Goal: Entertainment & Leisure: Consume media (video, audio)

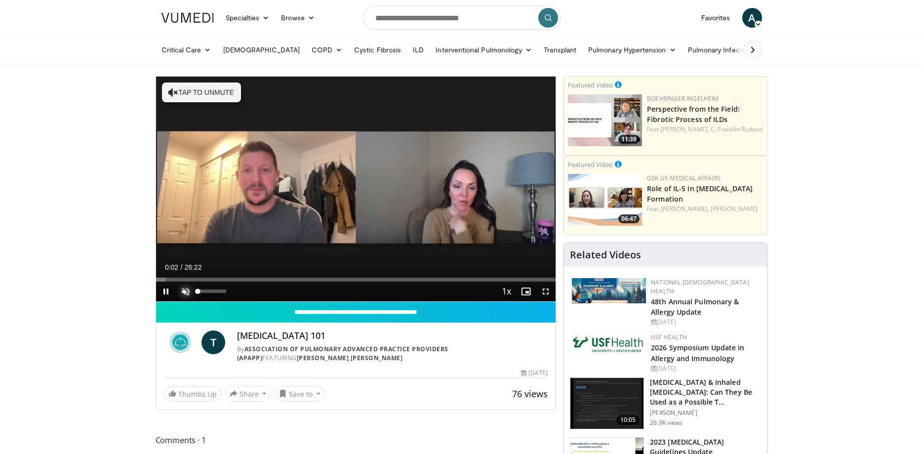
click at [187, 292] on span "Video Player" at bounding box center [186, 292] width 20 height 20
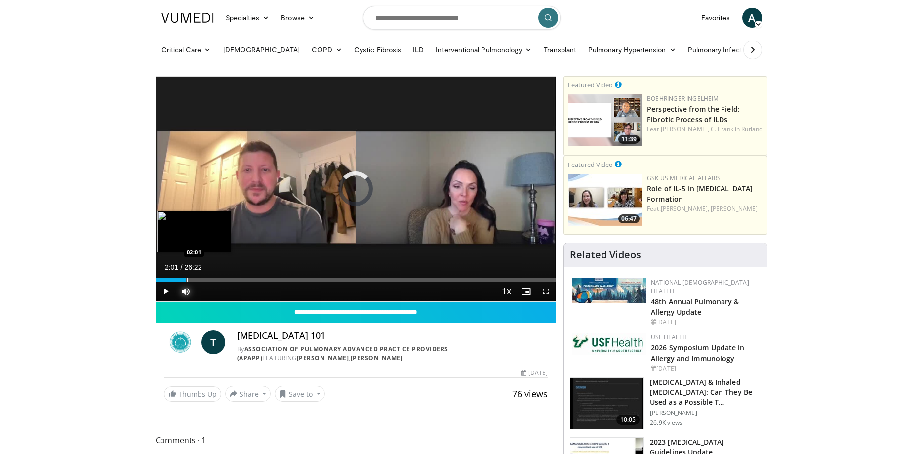
click at [186, 279] on div "Loaded : 5.04% 00:23 02:01" at bounding box center [356, 280] width 400 height 4
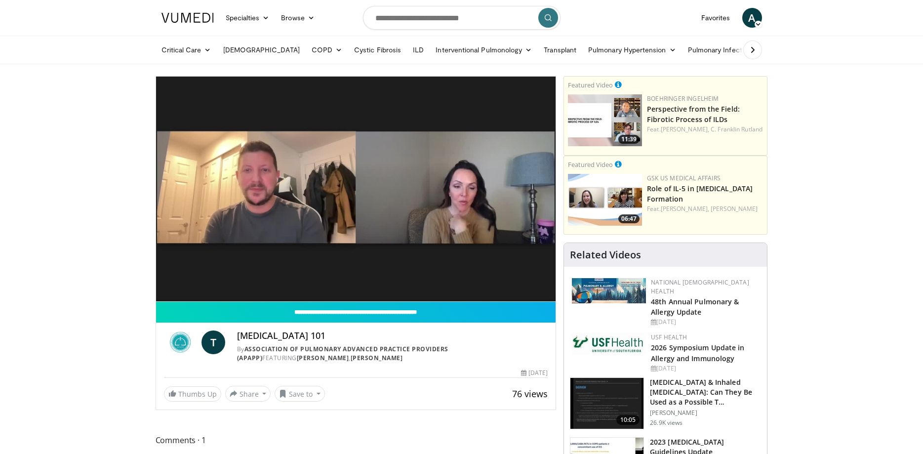
click at [219, 277] on div "10 seconds Tap to unmute" at bounding box center [356, 189] width 400 height 225
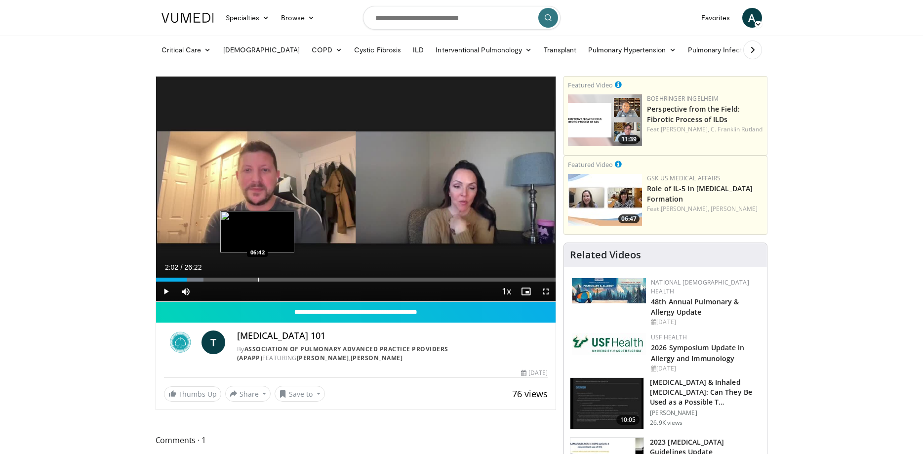
click at [257, 275] on div "Loaded : 11.98% 02:02 06:42" at bounding box center [356, 276] width 400 height 9
click at [161, 290] on span "Video Player" at bounding box center [166, 292] width 20 height 20
click at [286, 279] on div "Loaded : 29.64% 06:45 08:35" at bounding box center [356, 280] width 400 height 4
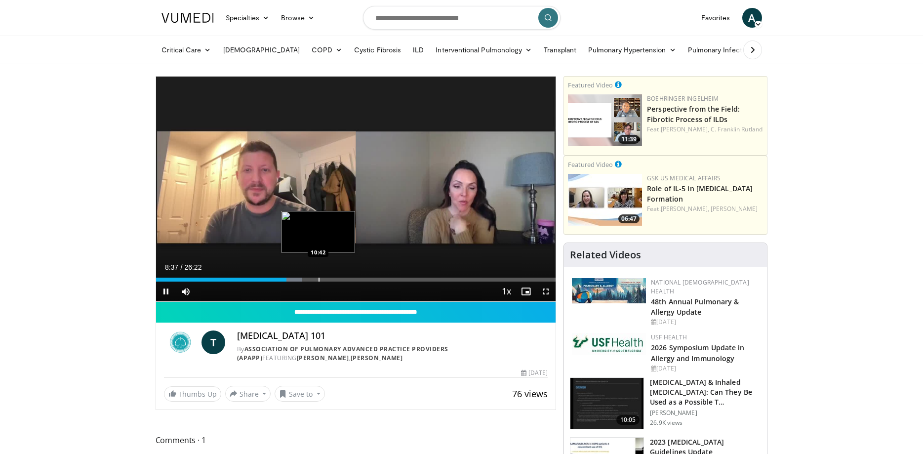
click at [318, 278] on video-js "**********" at bounding box center [356, 189] width 400 height 225
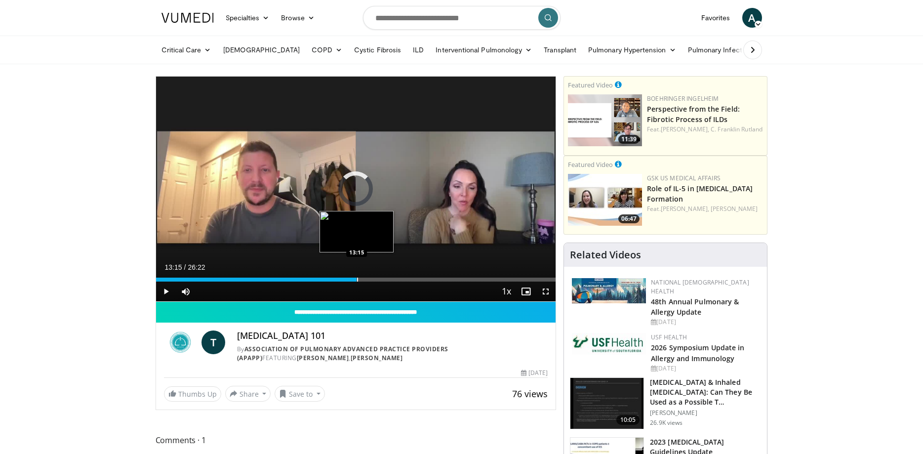
click at [357, 273] on div "Loaded : 36.58% 13:15 13:15" at bounding box center [356, 276] width 400 height 9
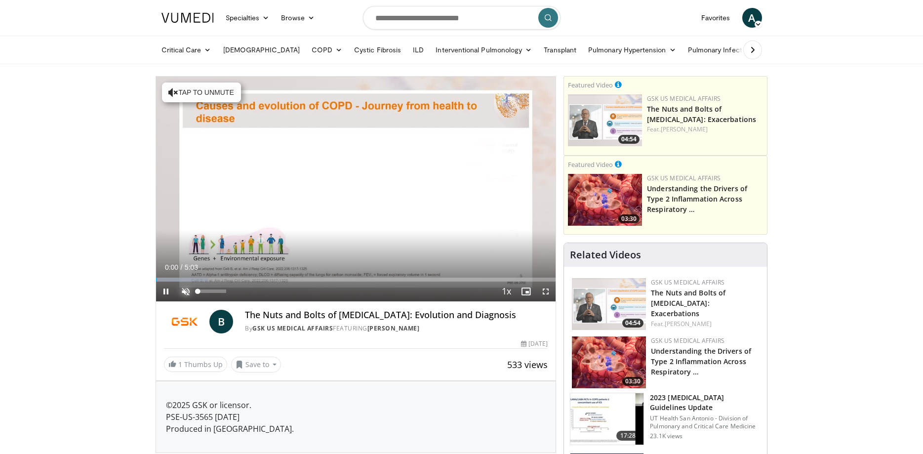
click at [186, 292] on span "Video Player" at bounding box center [186, 292] width 20 height 20
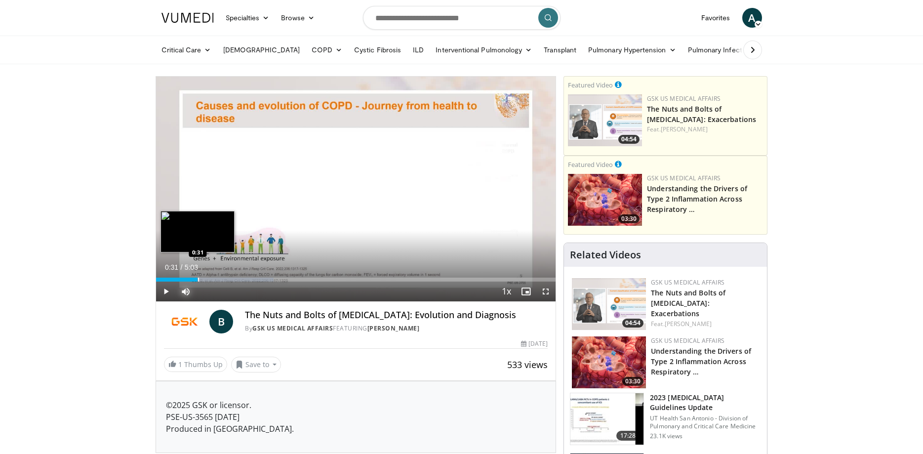
click at [198, 279] on div "Loaded : 29.40% 0:31 0:31" at bounding box center [356, 280] width 400 height 4
click at [215, 280] on div "Loaded : 32.67% 0:44 0:44" at bounding box center [356, 280] width 400 height 4
click at [232, 279] on div "Loaded : 35.94% 0:49 0:58" at bounding box center [356, 280] width 400 height 4
click at [543, 292] on span "Video Player" at bounding box center [546, 292] width 20 height 20
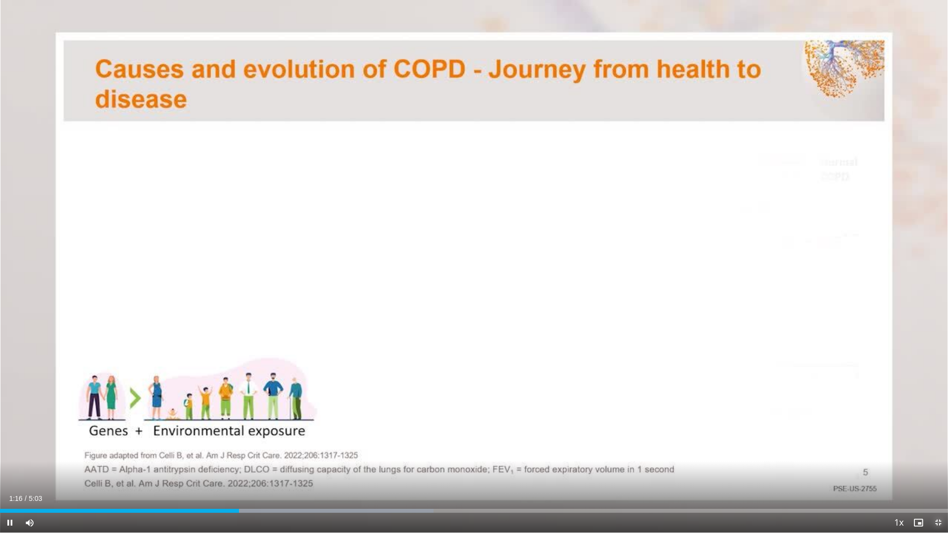
click at [923, 453] on span "Video Player" at bounding box center [939, 523] width 20 height 20
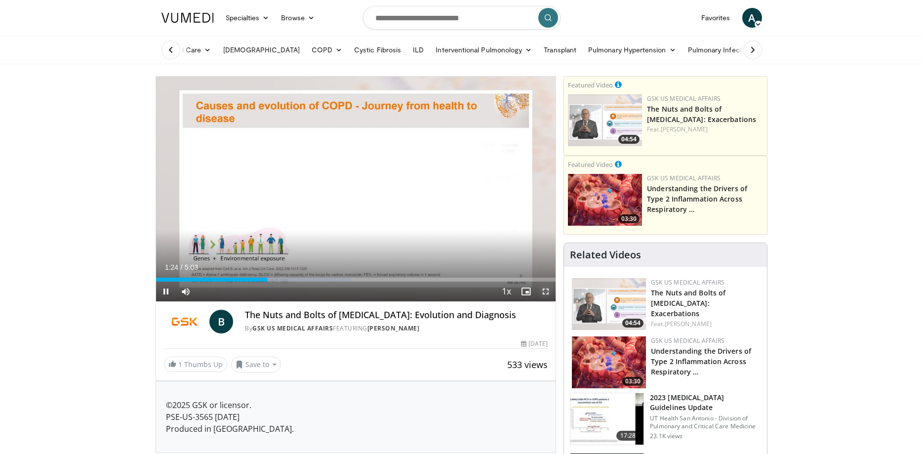
click at [544, 291] on span "Video Player" at bounding box center [546, 292] width 20 height 20
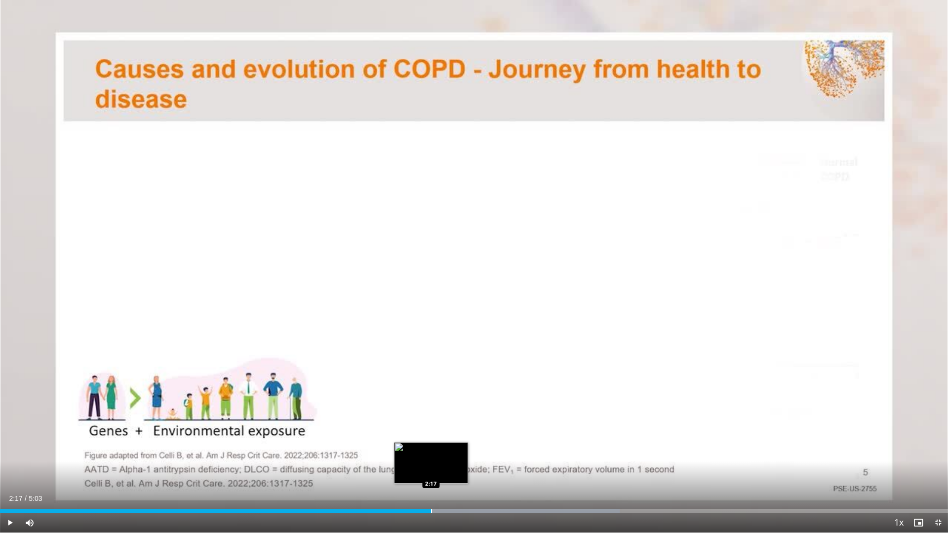
click at [431, 453] on div "Progress Bar" at bounding box center [431, 511] width 1 height 4
click at [453, 453] on div "Loaded : 65.99% 2:25 2:25" at bounding box center [474, 508] width 948 height 9
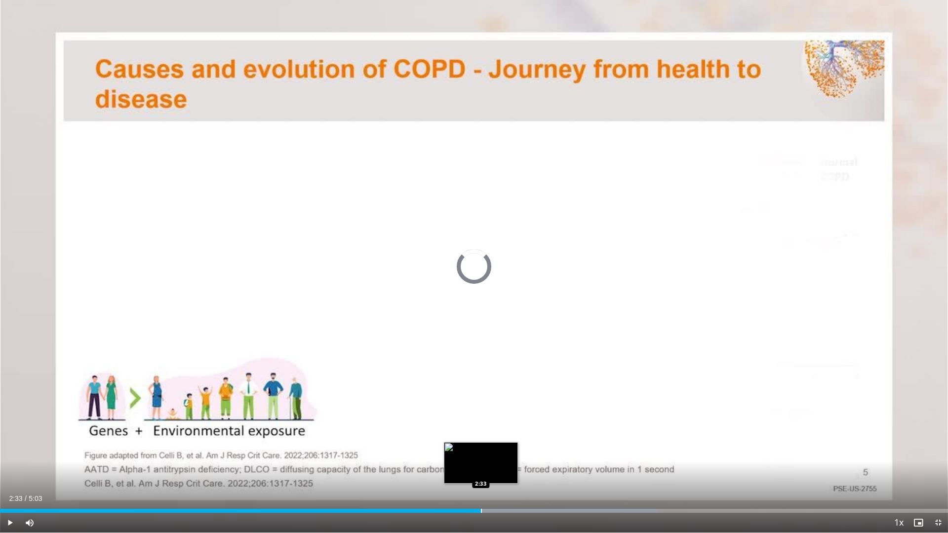
click at [481, 453] on div "Loaded : 69.29% 2:33 2:33" at bounding box center [474, 508] width 948 height 9
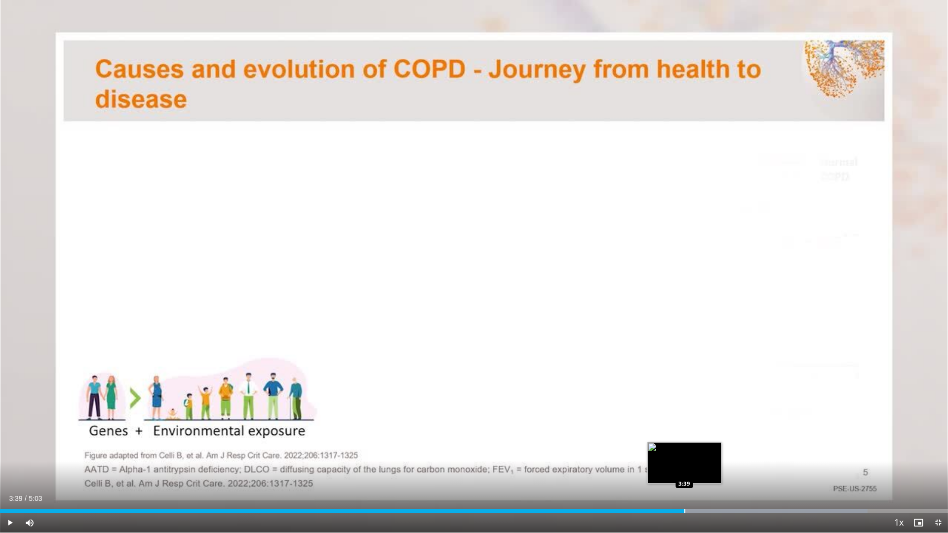
click at [685, 453] on div "Progress Bar" at bounding box center [685, 511] width 1 height 4
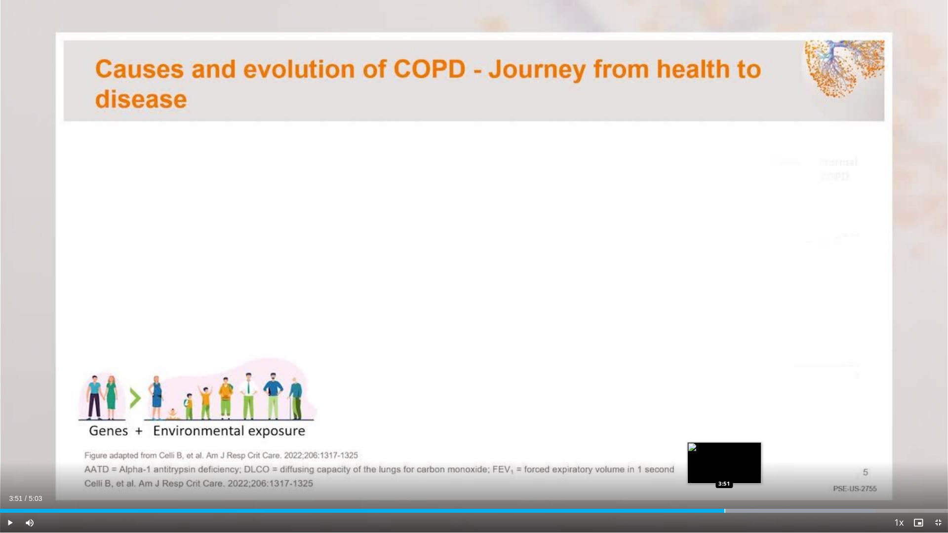
click at [725, 453] on div "Loaded : 92.38% 3:51 3:51" at bounding box center [474, 508] width 948 height 9
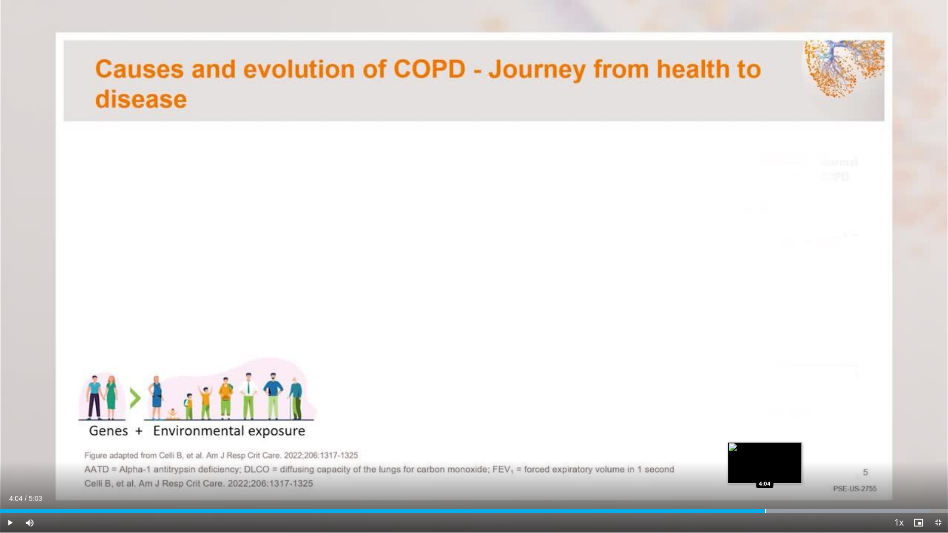
click at [765, 453] on div "Loaded : 98.07% 4:04 4:04" at bounding box center [474, 508] width 948 height 9
click at [804, 453] on div "Loaded : 100.00% 4:07 4:17" at bounding box center [474, 508] width 948 height 9
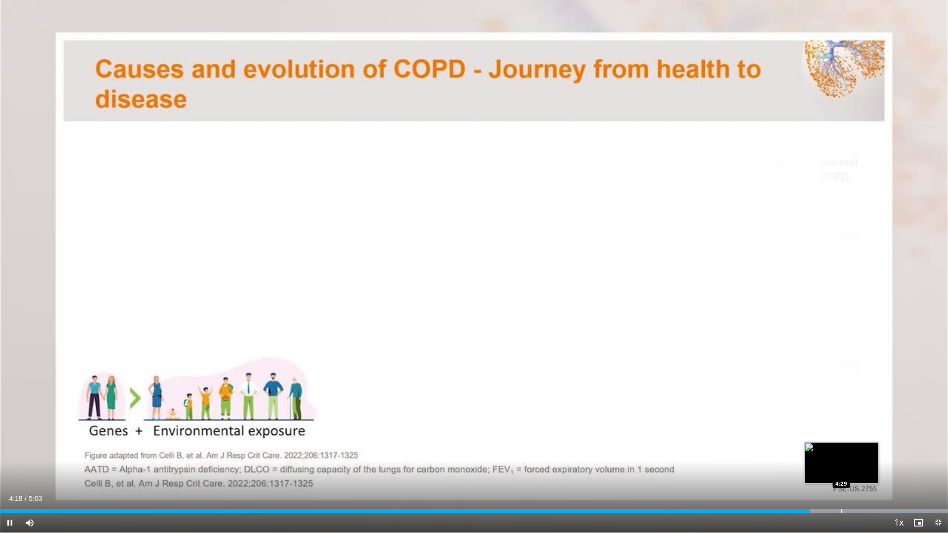
click at [842, 453] on div "Loaded : 100.00% 4:19 4:29" at bounding box center [474, 508] width 948 height 9
click at [878, 453] on div "Progress Bar" at bounding box center [878, 511] width 1 height 4
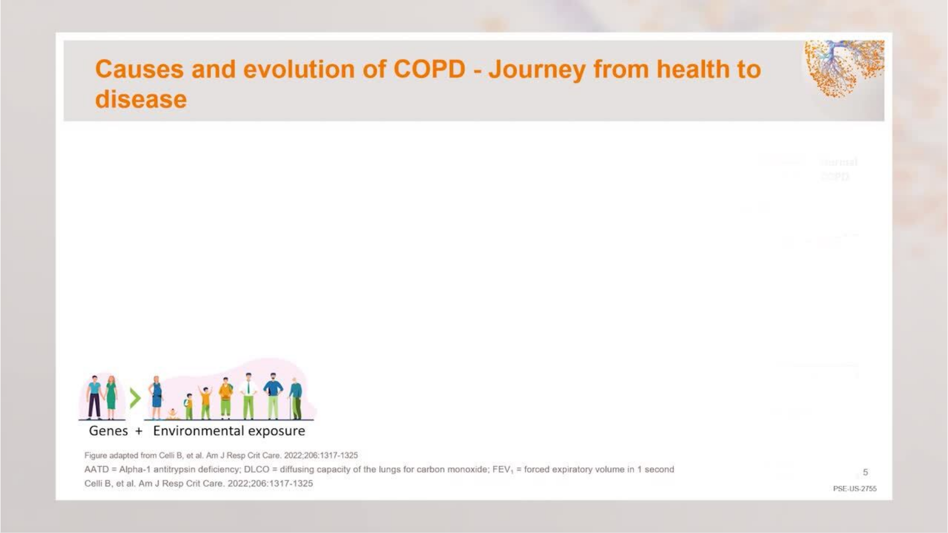
click at [923, 453] on video-js "**********" at bounding box center [474, 266] width 948 height 533
